Goal: Information Seeking & Learning: Find specific fact

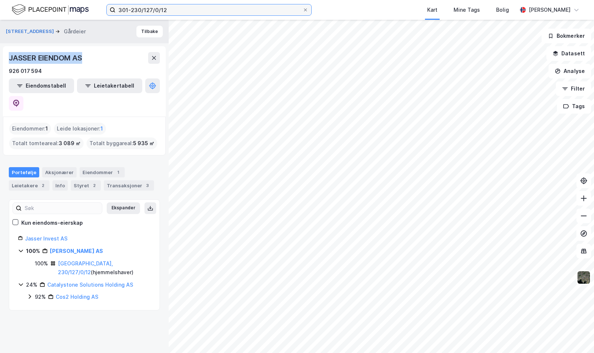
click at [236, 7] on input "301-230/127/0/12" at bounding box center [208, 9] width 187 height 11
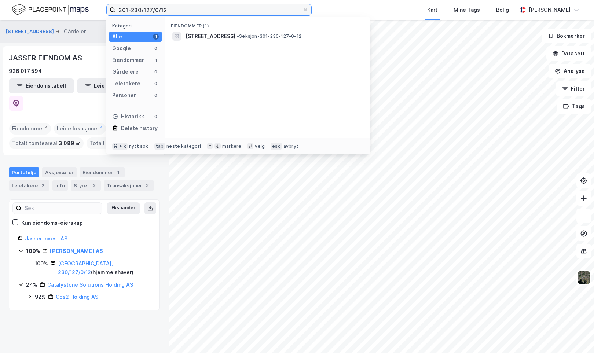
click at [236, 7] on input "301-230/127/0/12" at bounding box center [208, 9] width 187 height 11
paste input "[STREET_ADDRESS]"
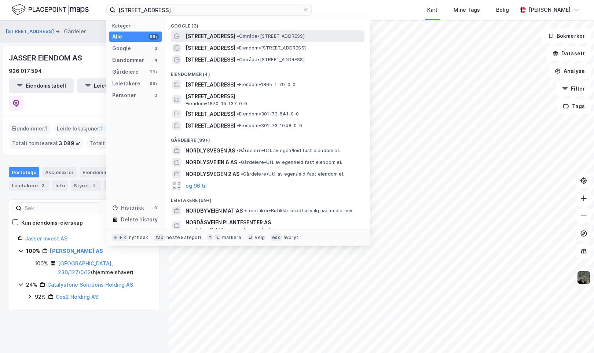
click at [204, 37] on span "[STREET_ADDRESS]" at bounding box center [210, 36] width 50 height 9
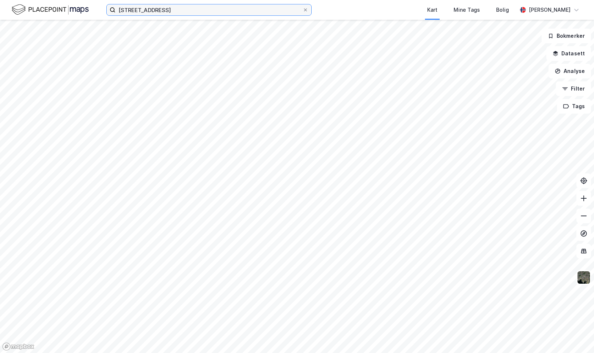
click at [177, 11] on input "[STREET_ADDRESS]" at bounding box center [208, 9] width 187 height 11
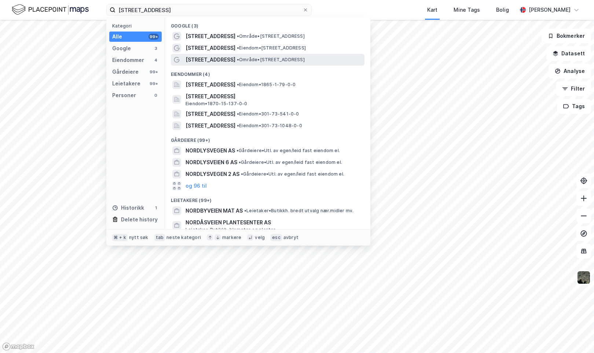
click at [217, 60] on span "[STREET_ADDRESS]" at bounding box center [210, 59] width 50 height 9
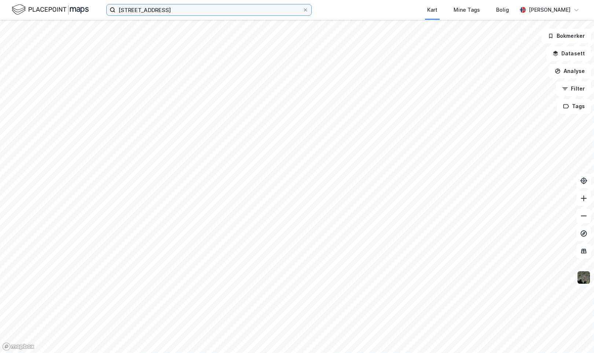
click at [194, 10] on input "[STREET_ADDRESS]" at bounding box center [208, 9] width 187 height 11
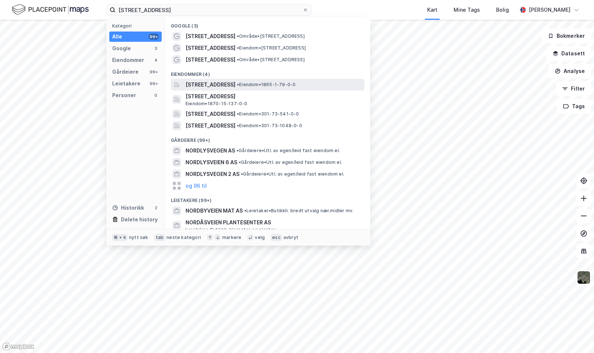
click at [229, 82] on span "[STREET_ADDRESS]" at bounding box center [210, 84] width 50 height 9
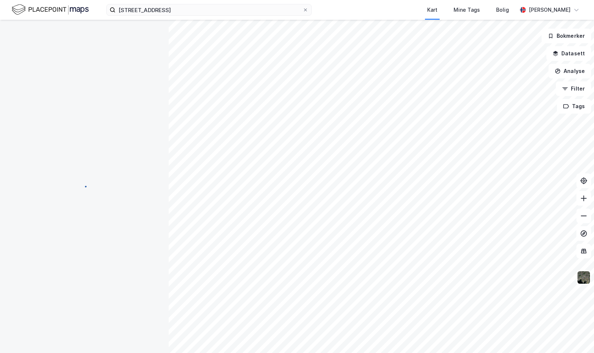
scroll to position [0, 0]
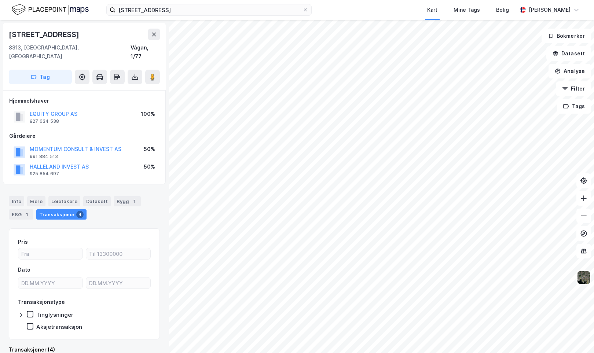
scroll to position [0, 0]
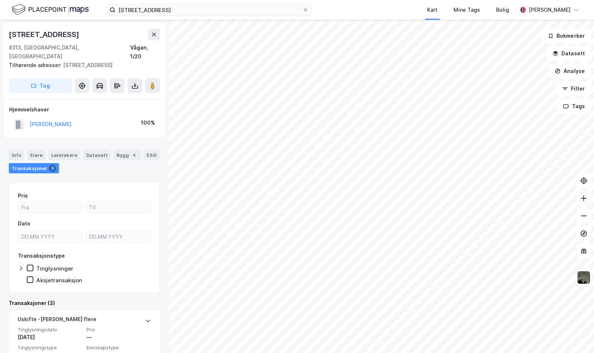
click at [584, 202] on icon at bounding box center [583, 198] width 7 height 7
click at [376, 352] on html "[STREET_ADDRESS] Kart Mine Tags Bolig [PERSON_NAME] [STREET_ADDRESS], [GEOGRAPH…" at bounding box center [297, 176] width 594 height 353
click at [583, 198] on icon at bounding box center [583, 198] width 1 height 6
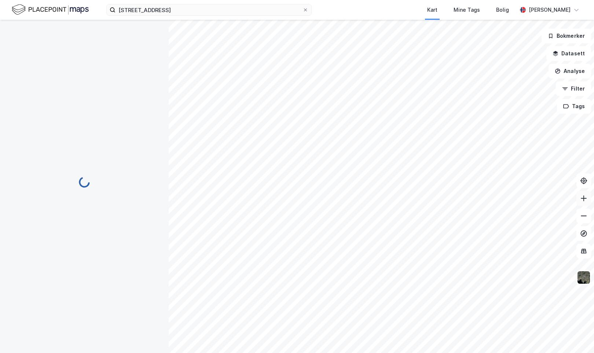
scroll to position [0, 0]
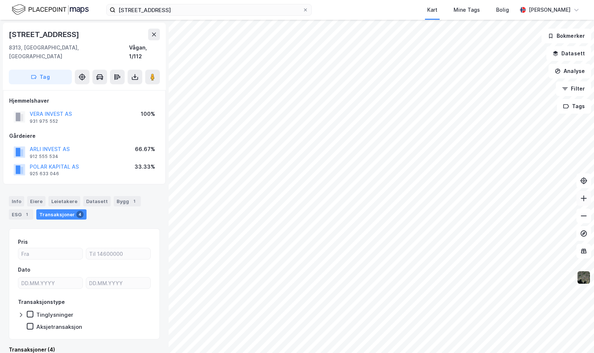
scroll to position [0, 0]
click at [582, 214] on icon at bounding box center [583, 215] width 7 height 7
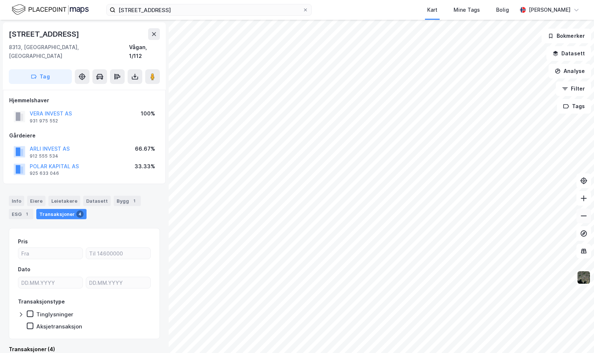
click at [582, 214] on icon at bounding box center [583, 215] width 7 height 7
click at [581, 217] on icon at bounding box center [583, 215] width 7 height 7
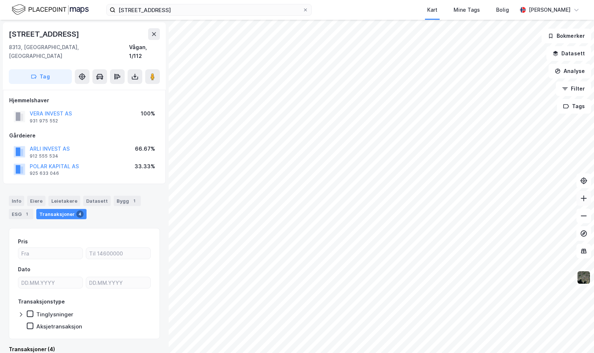
click at [583, 200] on icon at bounding box center [583, 198] width 7 height 7
click at [460, 13] on div "Nordlysveien 29 Kart Mine Tags Bolig [PERSON_NAME] [STREET_ADDRESS], [GEOGRAPHI…" at bounding box center [297, 176] width 594 height 353
click at [582, 216] on icon at bounding box center [583, 215] width 6 height 1
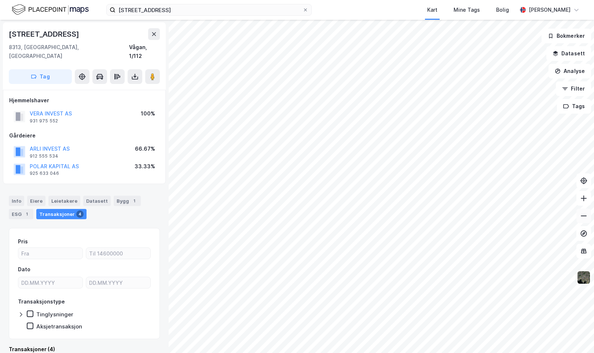
click at [582, 216] on icon at bounding box center [583, 215] width 6 height 1
click at [178, 11] on input "[STREET_ADDRESS]" at bounding box center [208, 9] width 187 height 11
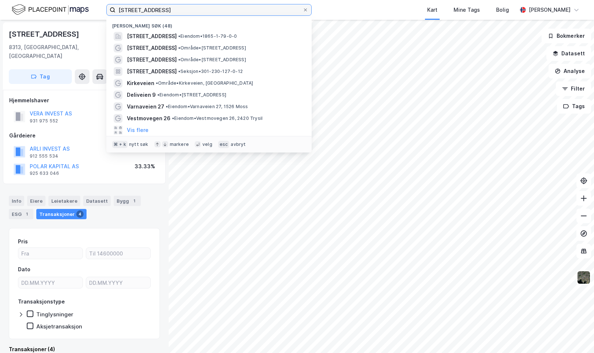
click at [178, 11] on input "[STREET_ADDRESS]" at bounding box center [208, 9] width 187 height 11
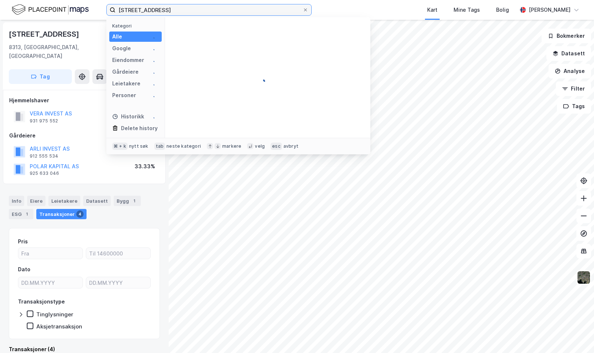
type input "[STREET_ADDRESS]"
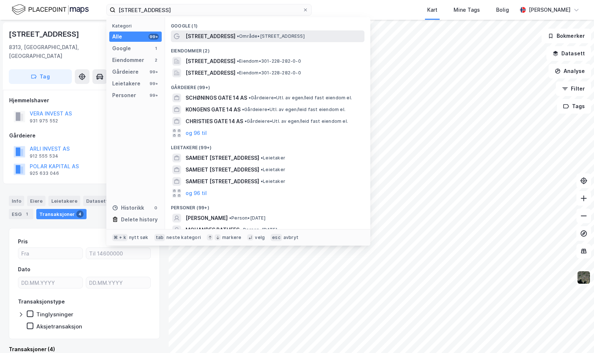
click at [196, 36] on span "[STREET_ADDRESS]" at bounding box center [210, 36] width 50 height 9
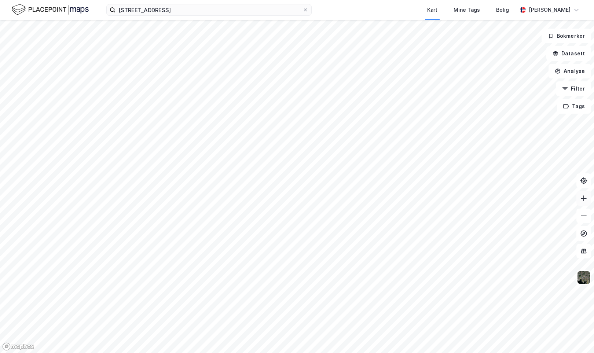
click at [583, 201] on icon at bounding box center [583, 198] width 7 height 7
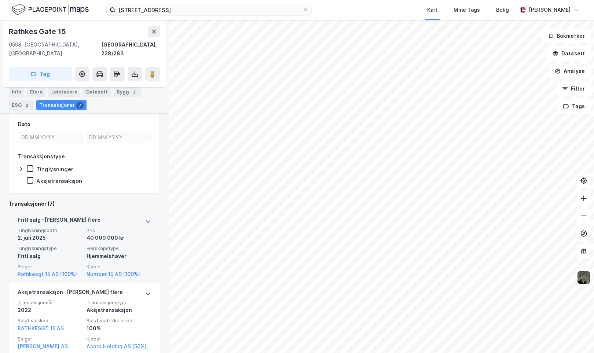
scroll to position [131, 0]
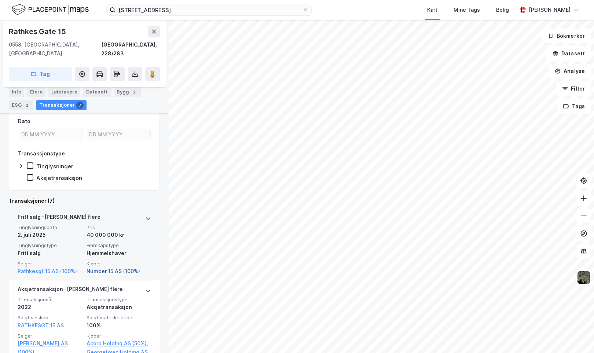
click at [101, 267] on link "Number 15 AS (100%)" at bounding box center [118, 271] width 64 height 9
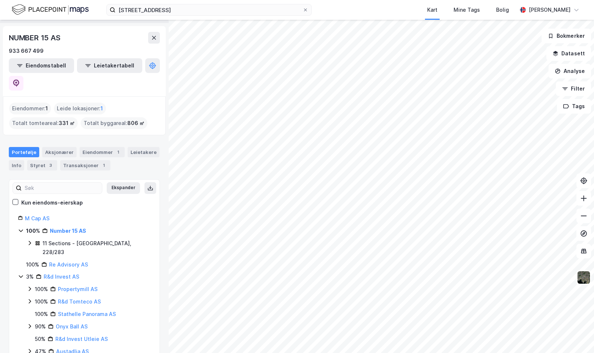
scroll to position [16, 0]
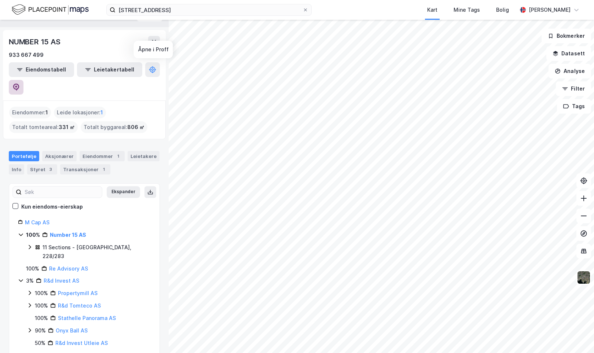
click at [23, 80] on button at bounding box center [16, 87] width 15 height 15
